Goal: Transaction & Acquisition: Purchase product/service

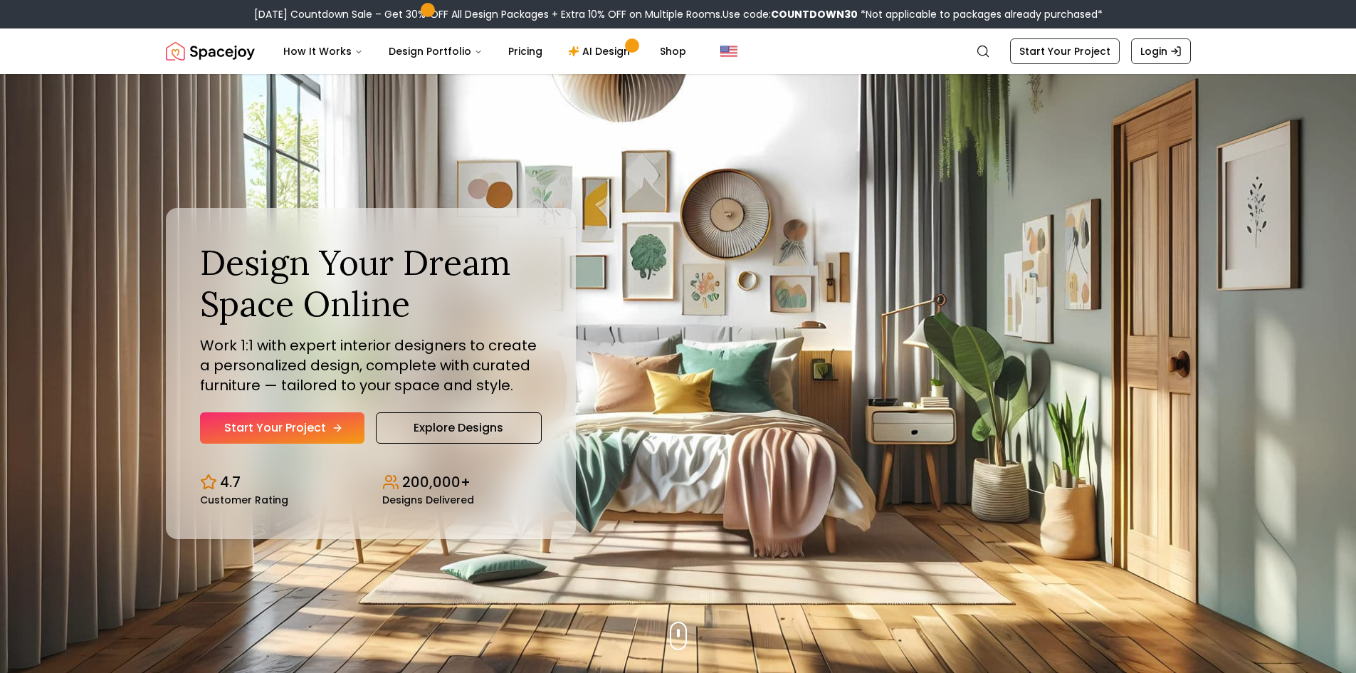
click at [321, 435] on link "Start Your Project" at bounding box center [282, 427] width 164 height 31
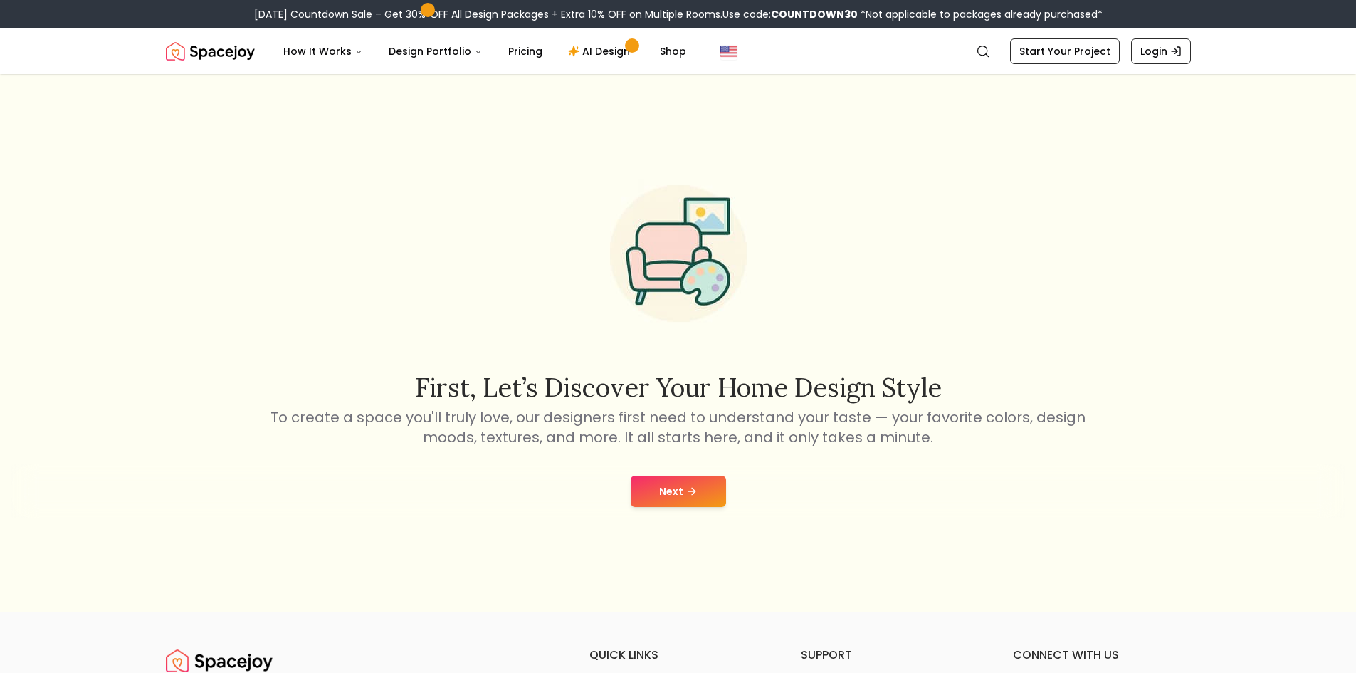
click at [668, 484] on button "Next" at bounding box center [678, 491] width 95 height 31
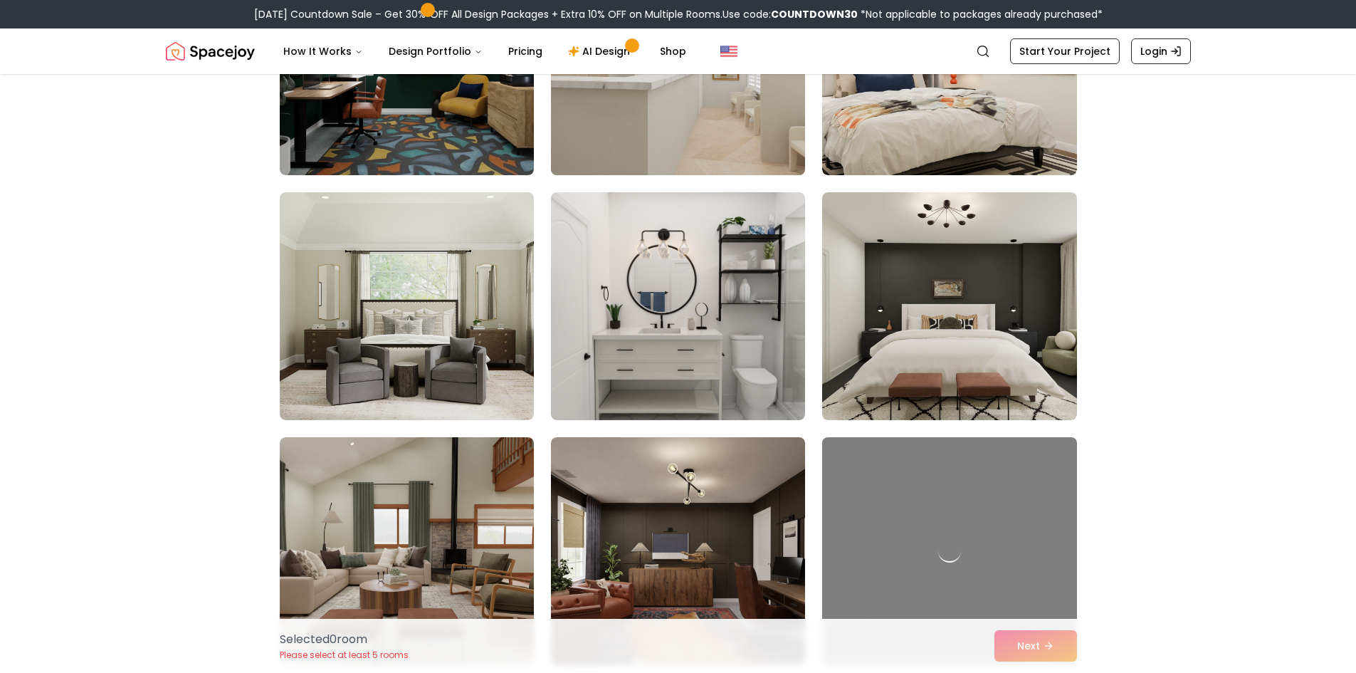
scroll to position [498, 0]
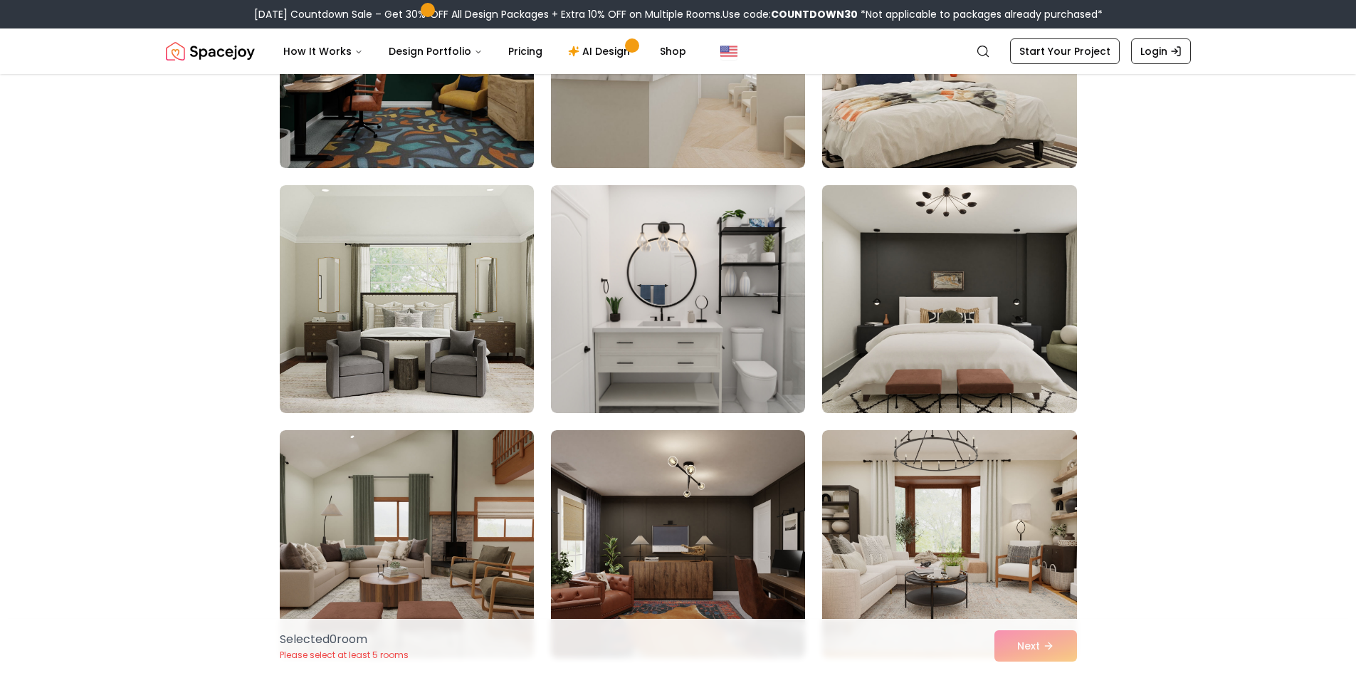
click at [917, 357] on img at bounding box center [949, 298] width 267 height 239
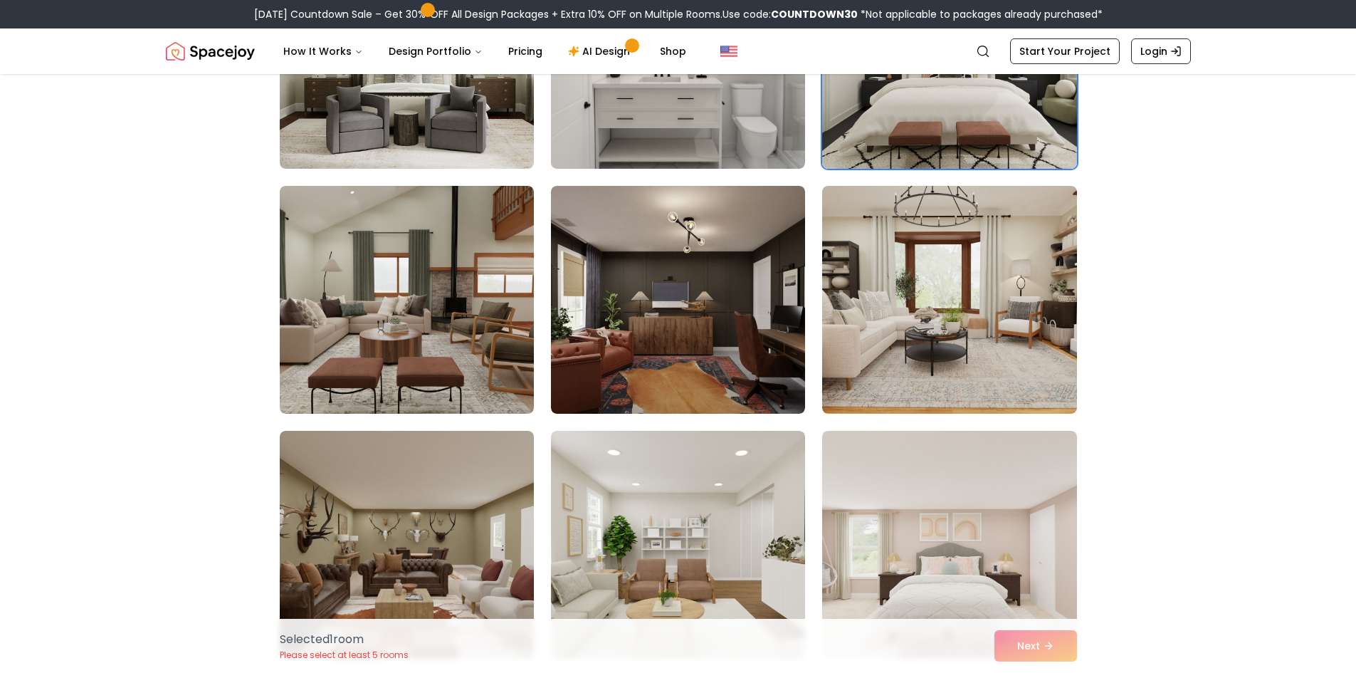
scroll to position [783, 0]
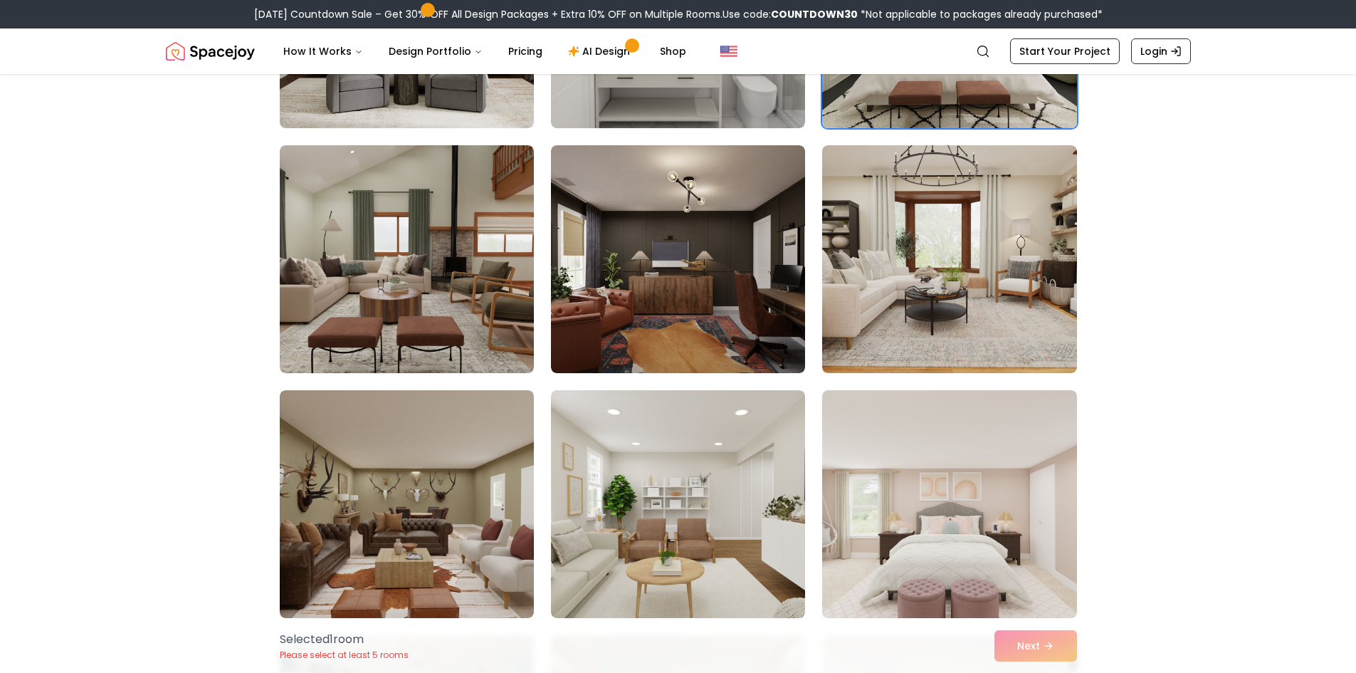
click at [1032, 636] on div "Selected 1 room Please select at least 5 rooms Next" at bounding box center [678, 646] width 820 height 54
click at [1032, 644] on div "Selected 1 room Please select at least 5 rooms Next" at bounding box center [678, 646] width 820 height 54
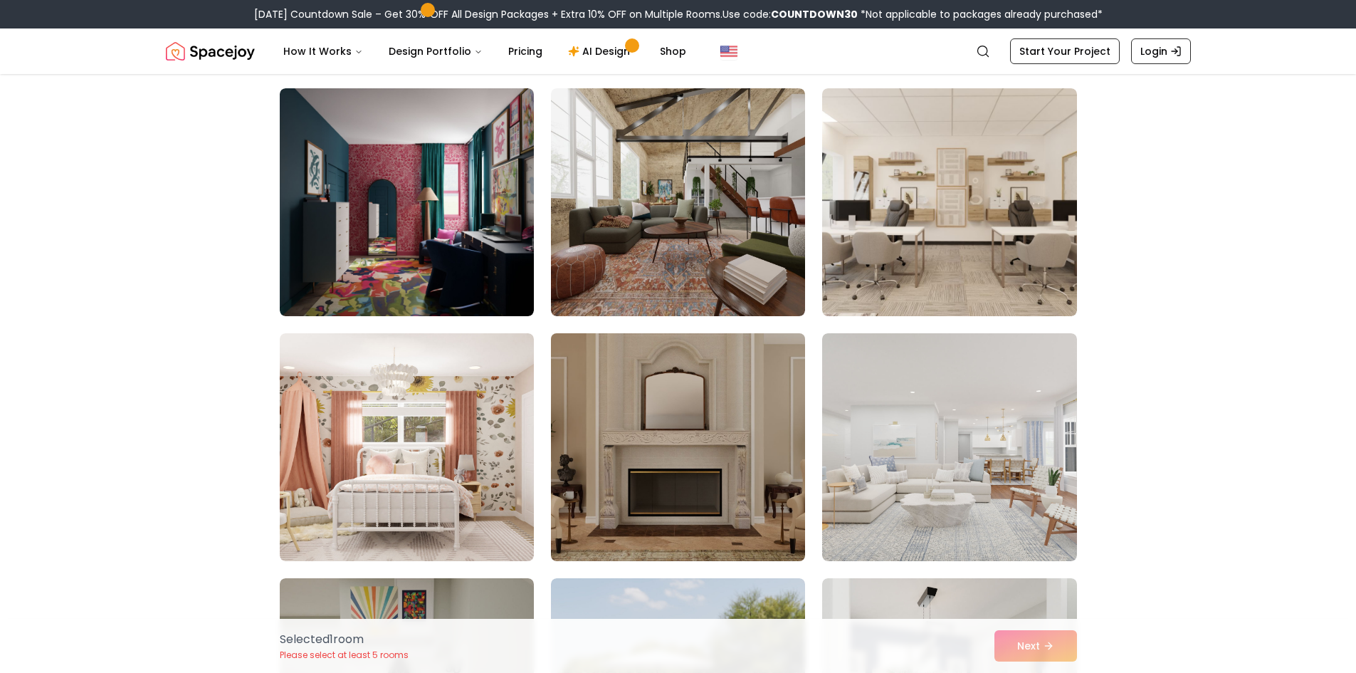
scroll to position [2420, 0]
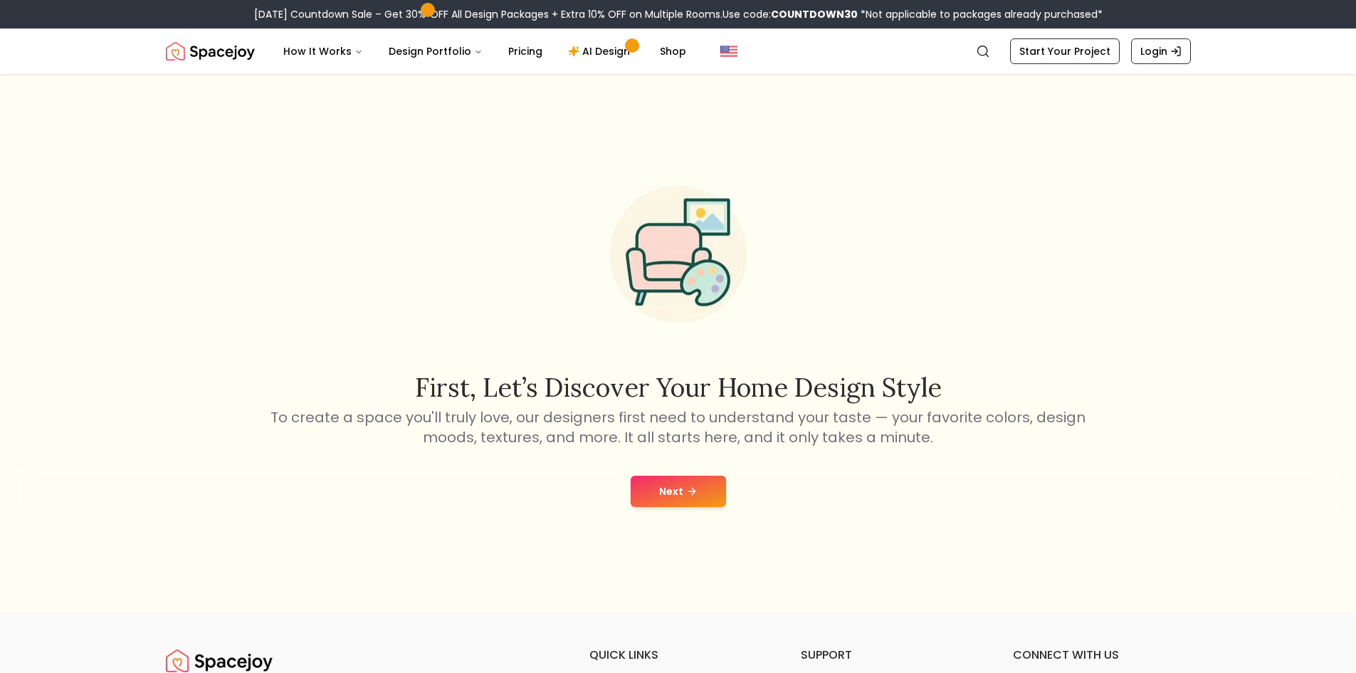
drag, startPoint x: 607, startPoint y: 504, endPoint x: 609, endPoint y: 491, distance: 12.9
